Goal: Check status: Check status

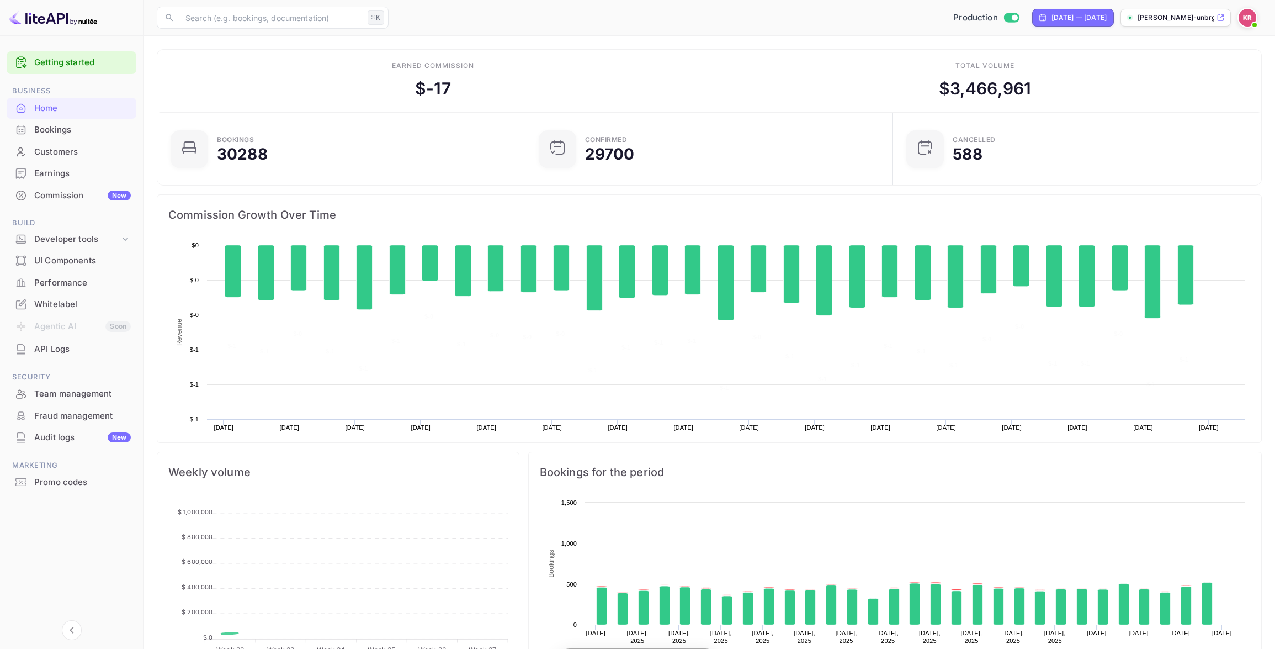
scroll to position [179, 362]
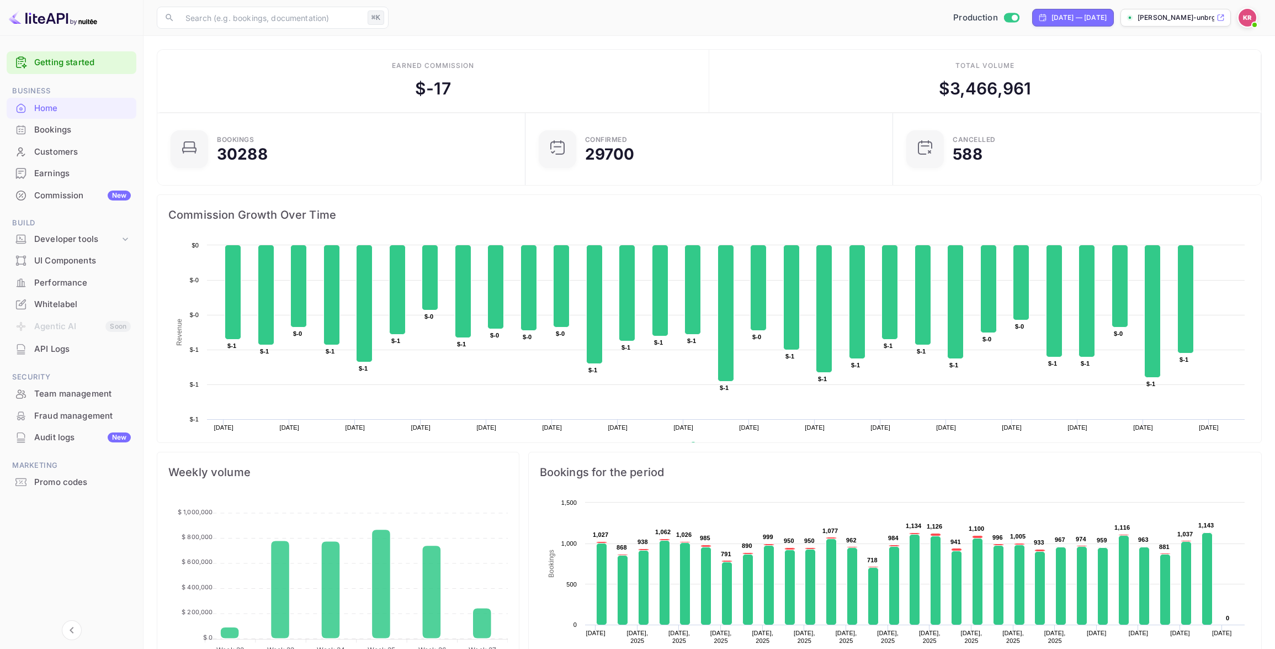
click at [78, 129] on div "Bookings" at bounding box center [82, 130] width 97 height 13
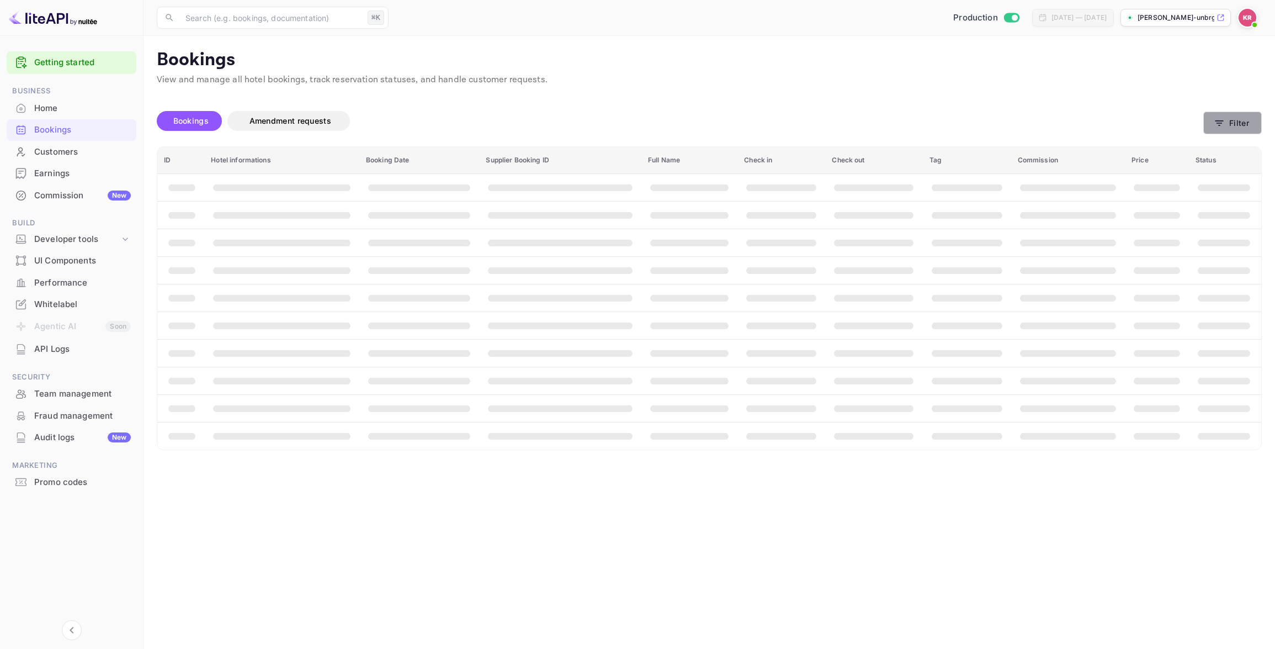
click at [1235, 128] on button "Filter" at bounding box center [1232, 123] width 59 height 23
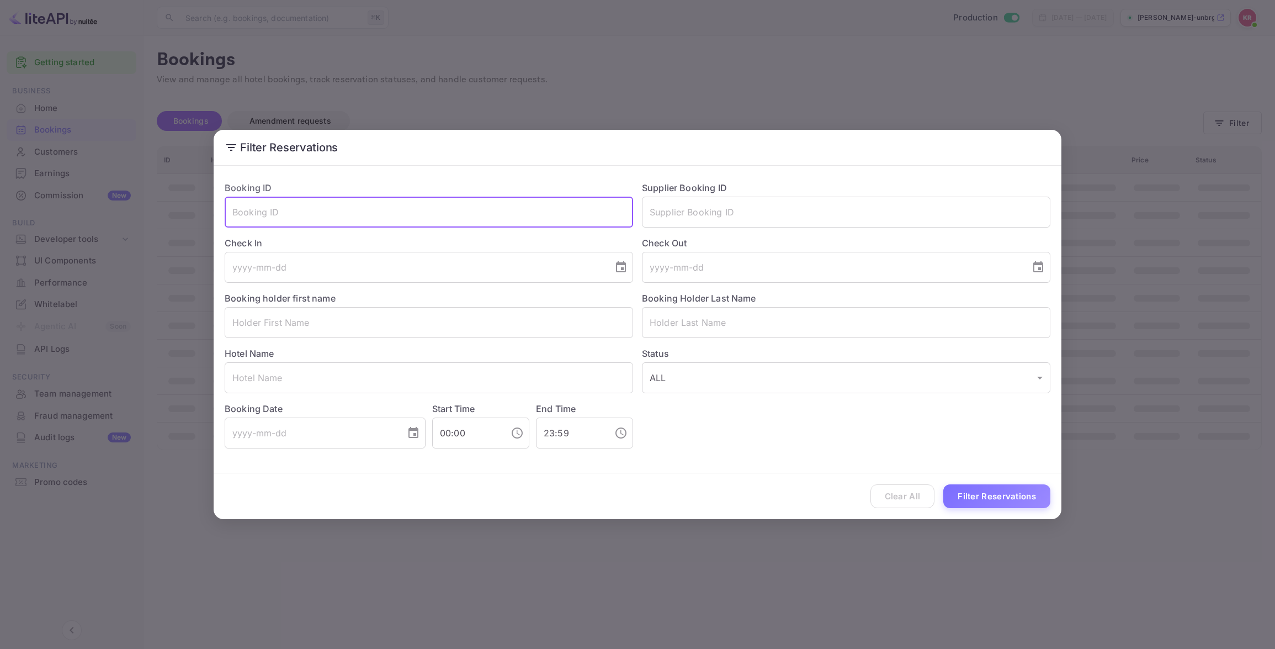
drag, startPoint x: 258, startPoint y: 219, endPoint x: 268, endPoint y: 224, distance: 10.6
click at [258, 219] on input "text" at bounding box center [429, 212] width 408 height 31
paste input "GcuVYnPsq"
drag, startPoint x: 236, startPoint y: 214, endPoint x: 237, endPoint y: 219, distance: 5.6
click at [236, 214] on input "GcuVYnPsq" at bounding box center [429, 212] width 408 height 31
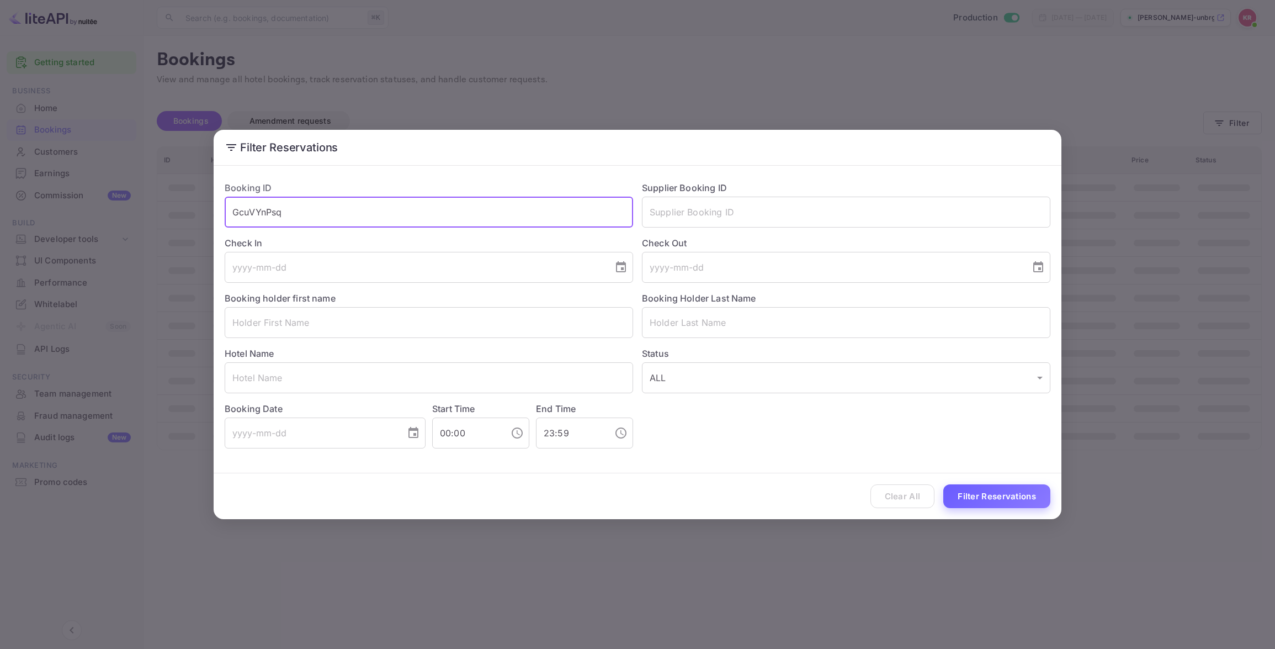
type input "GcuVYnPsq"
click at [1003, 489] on button "Filter Reservations" at bounding box center [996, 496] width 107 height 24
